Goal: Task Accomplishment & Management: Manage account settings

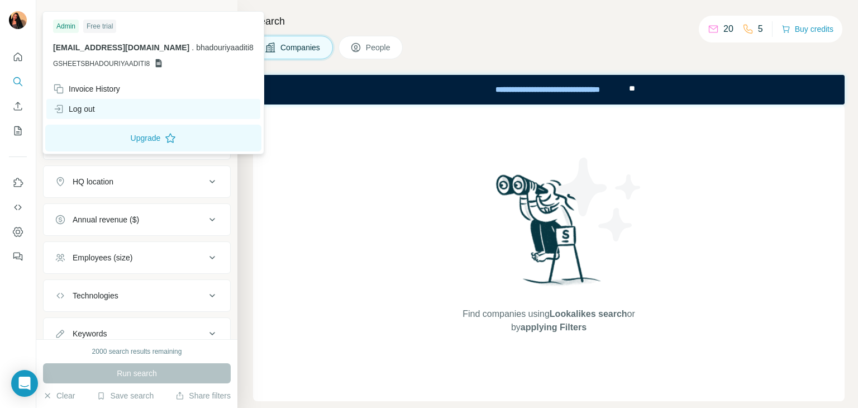
click at [92, 113] on div "Log out" at bounding box center [74, 108] width 42 height 11
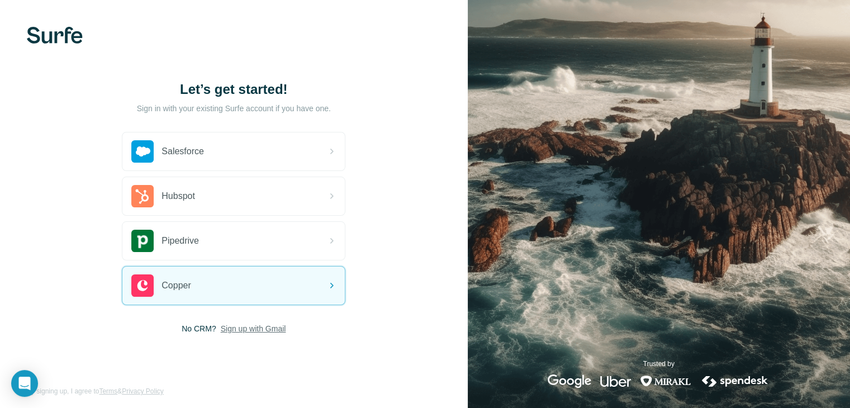
click at [235, 330] on span "Sign up with Gmail" at bounding box center [253, 328] width 65 height 11
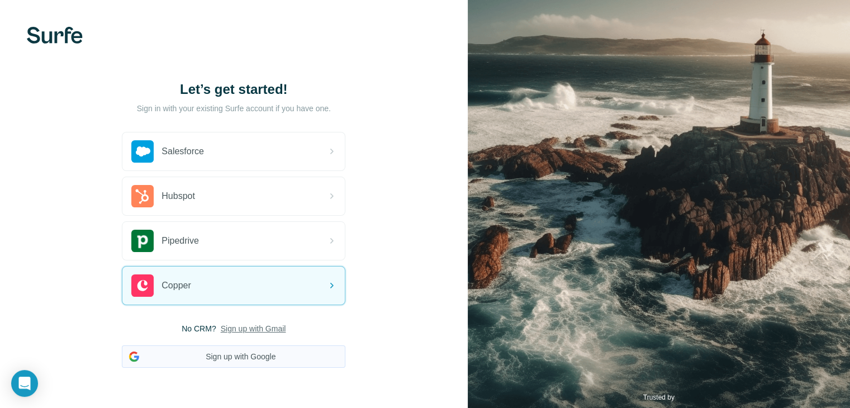
click at [239, 359] on button "Sign up with Google" at bounding box center [233, 356] width 223 height 22
